Goal: Task Accomplishment & Management: Use online tool/utility

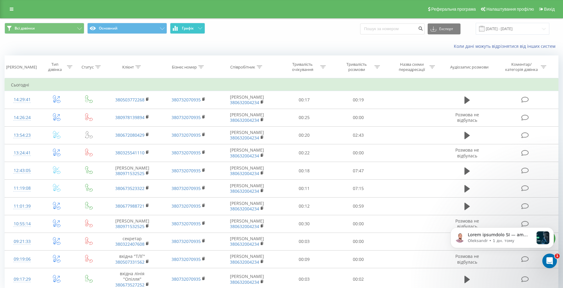
click at [195, 28] on button "Графік" at bounding box center [187, 28] width 35 height 11
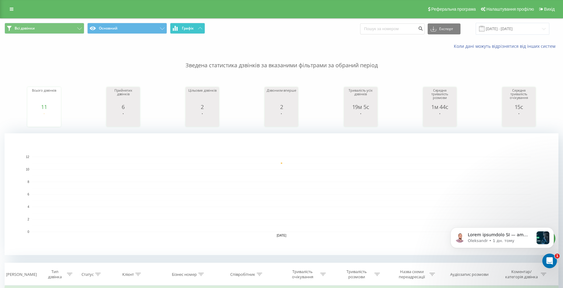
click at [195, 28] on button "Графік" at bounding box center [187, 28] width 35 height 11
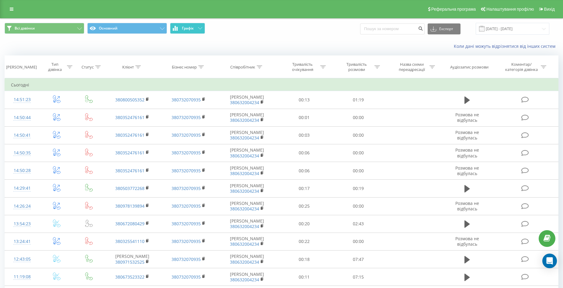
click at [192, 32] on button "Графік" at bounding box center [187, 28] width 35 height 11
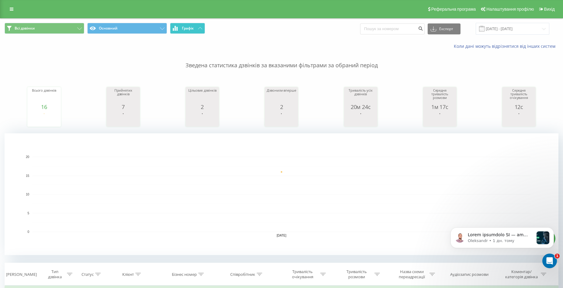
click at [195, 31] on button "Графік" at bounding box center [187, 28] width 35 height 11
